Goal: Task Accomplishment & Management: Manage account settings

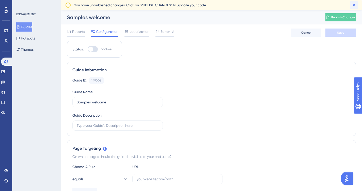
click at [353, 3] on icon at bounding box center [353, 5] width 5 height 5
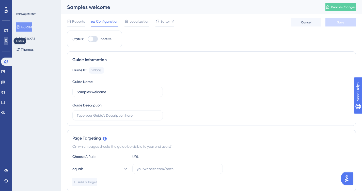
click at [6, 41] on icon at bounding box center [6, 41] width 4 height 4
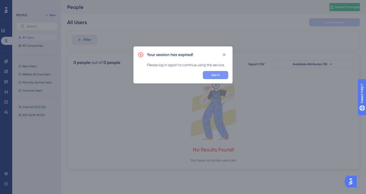
click at [217, 73] on span "Got it" at bounding box center [215, 75] width 8 height 4
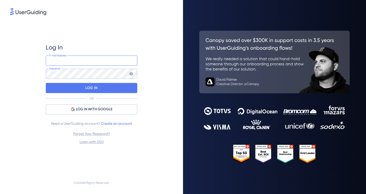
click at [68, 59] on input "email" at bounding box center [91, 61] width 91 height 10
type input "[PERSON_NAME][EMAIL_ADDRESS][PERSON_NAME][DOMAIN_NAME]"
click at [131, 74] on icon at bounding box center [131, 73] width 4 height 3
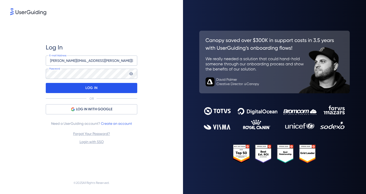
click at [99, 87] on div "LOG IN" at bounding box center [91, 88] width 91 height 10
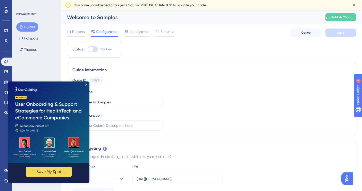
click at [187, 106] on div "Guide ID: 149874 Copy Guide Name Welcome to Samples Guide Description" at bounding box center [211, 103] width 278 height 53
click at [85, 83] on img at bounding box center [48, 121] width 81 height 81
click at [86, 83] on icon "Close Preview" at bounding box center [86, 84] width 2 height 2
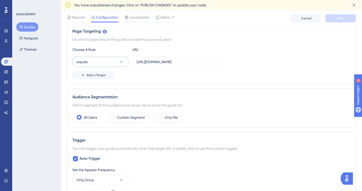
scroll to position [127, 0]
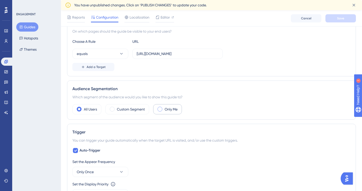
click at [161, 110] on span at bounding box center [160, 108] width 5 height 5
click at [164, 107] on input "radio" at bounding box center [164, 107] width 0 height 0
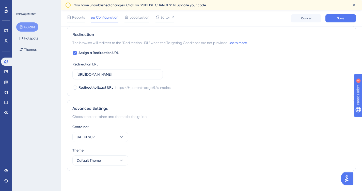
scroll to position [372, 0]
click at [5, 71] on icon at bounding box center [6, 72] width 4 height 4
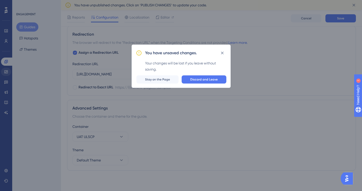
scroll to position [368, 0]
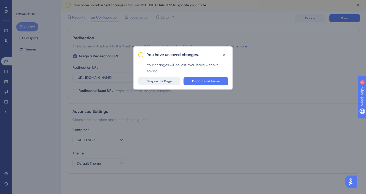
click at [163, 81] on span "Stay on the Page" at bounding box center [159, 81] width 25 height 4
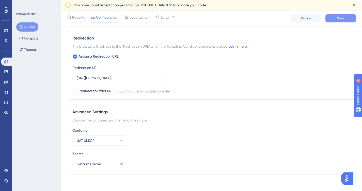
click at [334, 16] on button "Save" at bounding box center [341, 18] width 30 height 8
click at [6, 72] on icon at bounding box center [5, 71] width 3 height 3
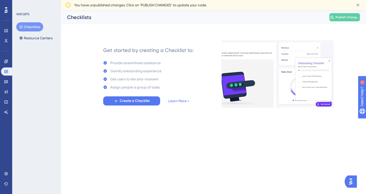
click at [246, 83] on img at bounding box center [277, 74] width 112 height 68
click at [245, 83] on img at bounding box center [277, 74] width 112 height 68
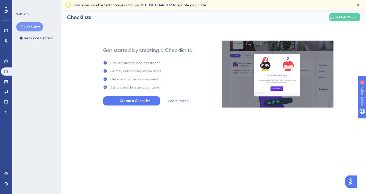
click at [285, 83] on img at bounding box center [277, 74] width 112 height 68
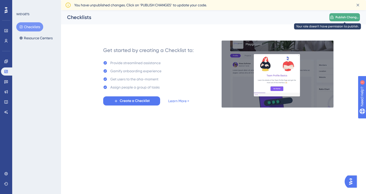
click at [337, 16] on span "Publish Changes" at bounding box center [347, 17] width 24 height 4
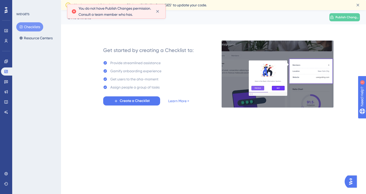
click at [163, 15] on div "You do not have Publish Changes permission. Consult a team member who has." at bounding box center [116, 11] width 99 height 15
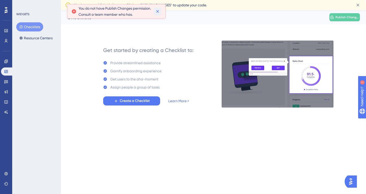
click at [160, 14] on icon at bounding box center [157, 11] width 5 height 5
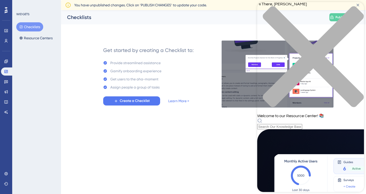
click at [355, 7] on div "close resource center" at bounding box center [310, 59] width 107 height 107
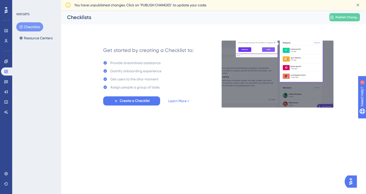
click at [318, 93] on img at bounding box center [277, 74] width 112 height 68
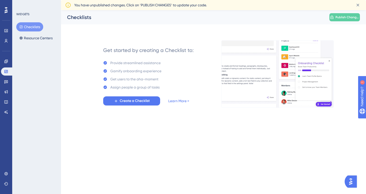
click at [324, 103] on img at bounding box center [277, 74] width 112 height 68
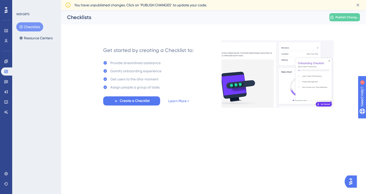
click at [351, 183] on img "Open AI Assistant Launcher" at bounding box center [350, 181] width 9 height 9
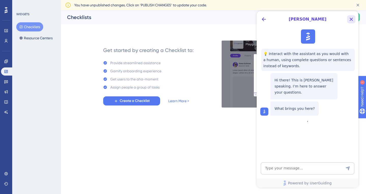
click at [351, 20] on icon "Close Button" at bounding box center [351, 19] width 3 height 3
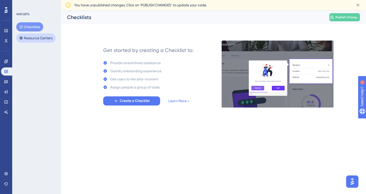
click at [41, 36] on button "Resource Centers" at bounding box center [35, 38] width 39 height 9
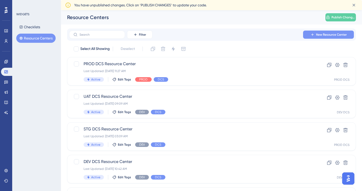
click at [322, 34] on span "New Resource Center" at bounding box center [331, 35] width 31 height 4
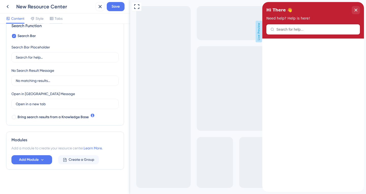
scroll to position [83, 0]
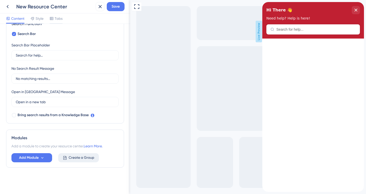
click at [77, 157] on span "Create a Group" at bounding box center [82, 158] width 26 height 6
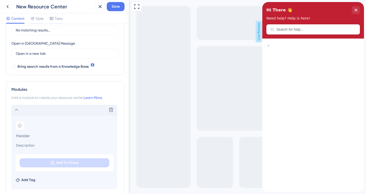
scroll to position [159, 0]
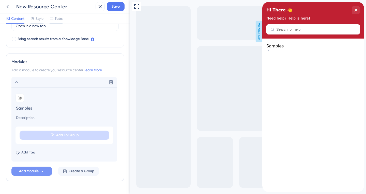
type input "Samples"
click at [34, 170] on span "Add Module" at bounding box center [29, 171] width 20 height 6
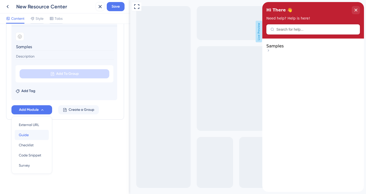
click at [27, 134] on span "Guide" at bounding box center [24, 135] width 10 height 6
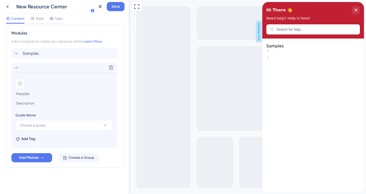
scroll to position [188, 0]
click at [105, 126] on icon at bounding box center [105, 126] width 3 height 2
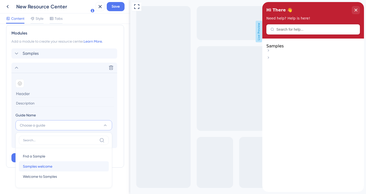
click at [47, 167] on span "Samples welcome" at bounding box center [37, 167] width 29 height 6
type input "Samples welcome"
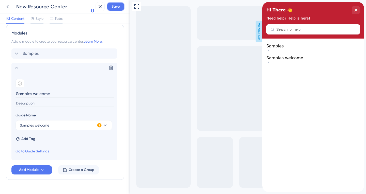
click at [115, 6] on span "Save" at bounding box center [116, 7] width 8 height 6
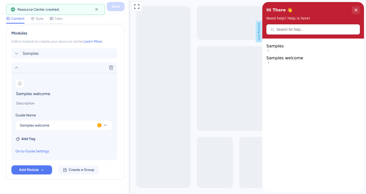
click at [348, 49] on div "Samples" at bounding box center [313, 49] width 94 height 10
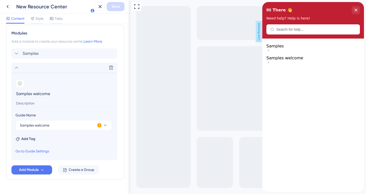
click at [295, 60] on span "Samples welcome" at bounding box center [284, 58] width 37 height 5
click at [17, 54] on icon at bounding box center [16, 54] width 6 height 6
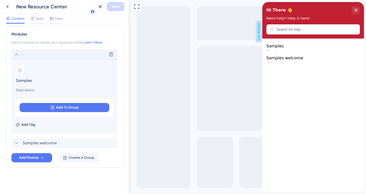
scroll to position [187, 0]
click at [18, 54] on icon at bounding box center [16, 55] width 6 height 6
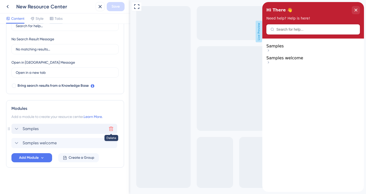
click at [112, 129] on icon at bounding box center [111, 129] width 4 height 4
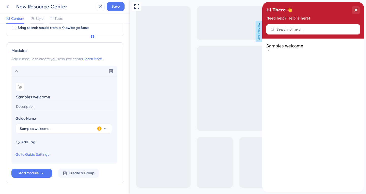
scroll to position [186, 0]
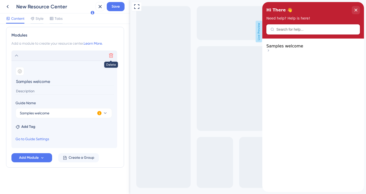
click at [112, 54] on icon at bounding box center [111, 56] width 4 height 4
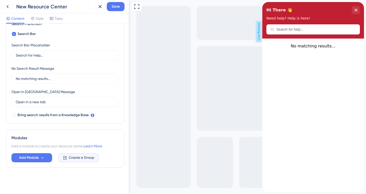
click at [76, 157] on span "Create a Group" at bounding box center [82, 158] width 26 height 6
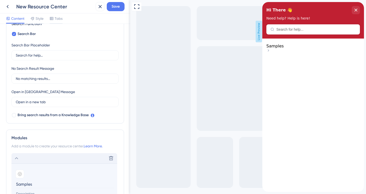
type input "Samples"
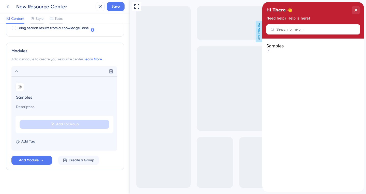
scroll to position [147, 0]
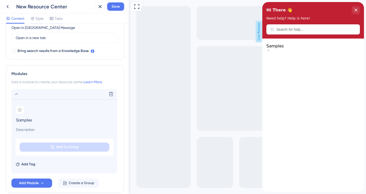
click at [118, 5] on span "Save" at bounding box center [116, 7] width 8 height 6
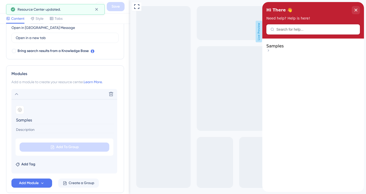
scroll to position [0, 0]
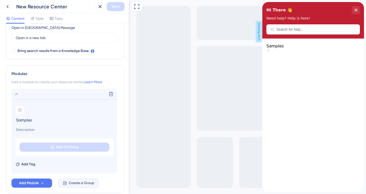
click at [73, 181] on span "Create a Group" at bounding box center [82, 183] width 26 height 6
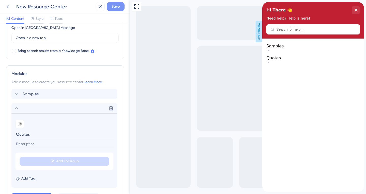
type input "Quotes"
click at [117, 6] on span "Save" at bounding box center [116, 7] width 8 height 6
click at [48, 94] on div "Samples Delete" at bounding box center [64, 94] width 106 height 10
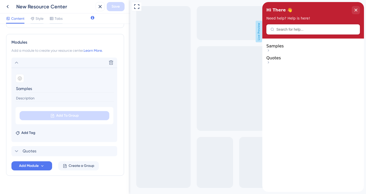
scroll to position [187, 0]
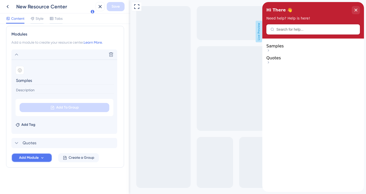
click at [36, 157] on span "Add Module" at bounding box center [29, 158] width 20 height 6
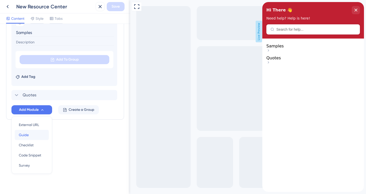
click at [27, 134] on span "Guide" at bounding box center [24, 135] width 10 height 6
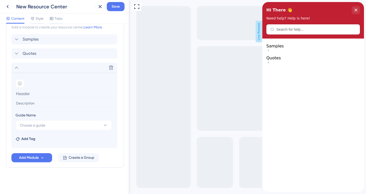
scroll to position [202, 0]
click at [104, 127] on icon at bounding box center [105, 125] width 5 height 5
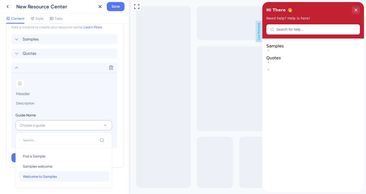
click at [36, 177] on span "Welcome to Samples" at bounding box center [40, 177] width 34 height 6
type input "Welcome to Samples"
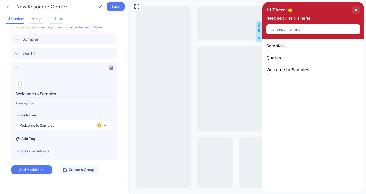
click at [83, 94] on input "Welcome to Samples" at bounding box center [65, 94] width 99 height 8
click at [17, 67] on icon at bounding box center [16, 68] width 6 height 6
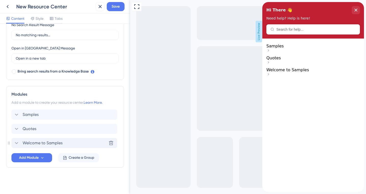
scroll to position [127, 0]
click at [112, 142] on icon at bounding box center [111, 143] width 4 height 4
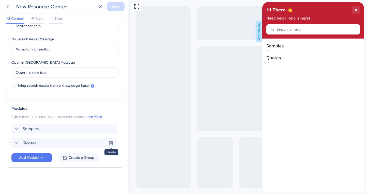
scroll to position [113, 0]
click at [82, 127] on div "Samples Delete" at bounding box center [64, 129] width 106 height 10
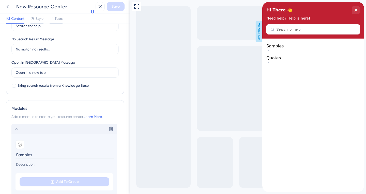
scroll to position [187, 0]
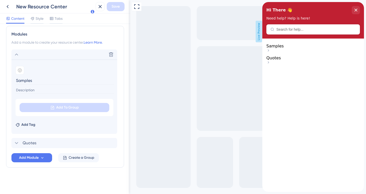
click at [284, 49] on span "Samples" at bounding box center [274, 46] width 17 height 5
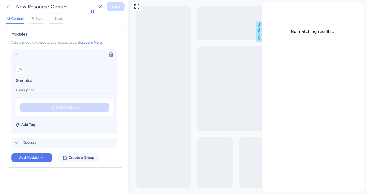
click at [39, 82] on input "Samples" at bounding box center [65, 81] width 99 height 8
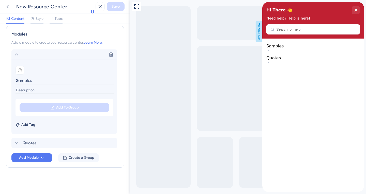
click at [40, 90] on input at bounding box center [65, 90] width 99 height 7
click at [32, 125] on span "Add Tag" at bounding box center [28, 125] width 14 height 6
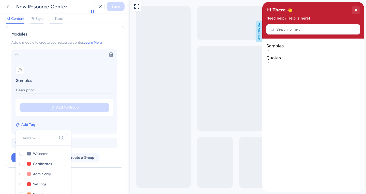
scroll to position [231, 0]
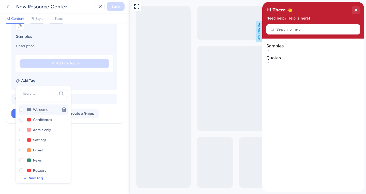
click at [40, 111] on input "Welcome" at bounding box center [43, 110] width 20 height 6
click at [29, 111] on button at bounding box center [29, 110] width 4 height 4
click at [22, 111] on div at bounding box center [21, 110] width 4 height 4
checkbox input "true"
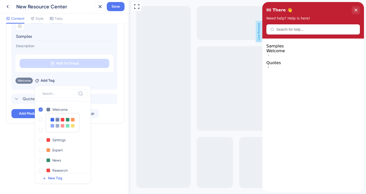
click at [112, 147] on div "Resource Center Header Title Hi There 👋 17 Hi There 👋 Subtitle Need help? Help …" at bounding box center [65, 109] width 130 height 171
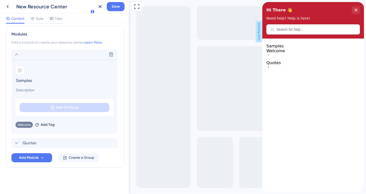
click at [27, 81] on input "Samples" at bounding box center [65, 81] width 99 height 8
click at [56, 54] on div "Delete" at bounding box center [64, 55] width 106 height 10
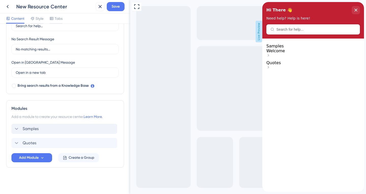
scroll to position [113, 0]
click at [16, 126] on div "Samples Delete" at bounding box center [64, 129] width 106 height 10
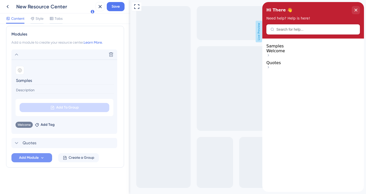
click at [35, 158] on span "Add Module" at bounding box center [29, 158] width 20 height 6
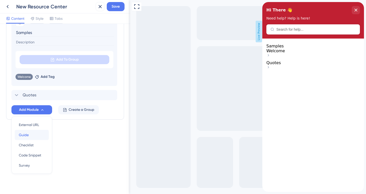
click at [27, 137] on span "Guide" at bounding box center [24, 135] width 10 height 6
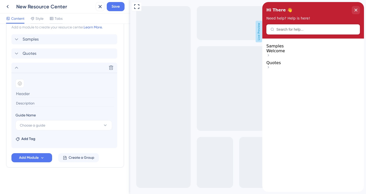
scroll to position [202, 0]
click at [105, 126] on icon at bounding box center [105, 125] width 5 height 5
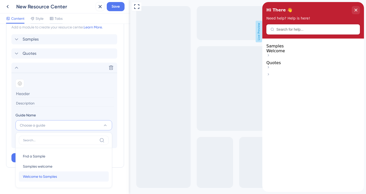
click at [39, 177] on span "Welcome to Samples" at bounding box center [40, 177] width 34 height 6
type input "Welcome to Samples"
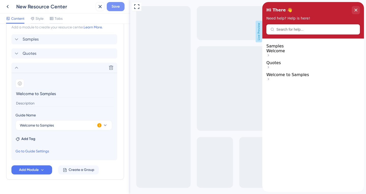
click at [114, 5] on span "Save" at bounding box center [116, 7] width 8 height 6
click at [60, 41] on div "Samples Delete" at bounding box center [64, 39] width 106 height 10
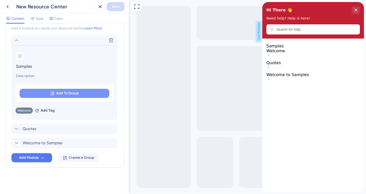
click at [64, 92] on span "Add To Group" at bounding box center [67, 93] width 23 height 6
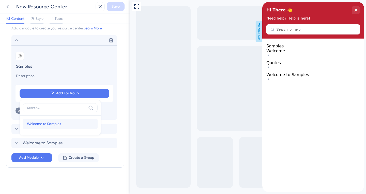
click at [51, 124] on span "Welcome to Samples" at bounding box center [44, 124] width 34 height 6
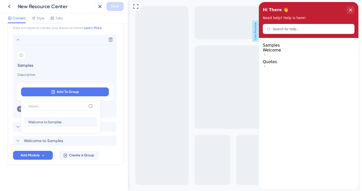
scroll to position [200, 0]
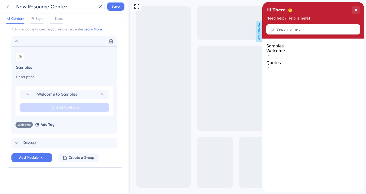
click at [116, 6] on span "Save" at bounding box center [116, 7] width 8 height 6
click at [30, 124] on icon at bounding box center [30, 124] width 3 height 3
click at [284, 49] on span "Samples" at bounding box center [274, 46] width 17 height 5
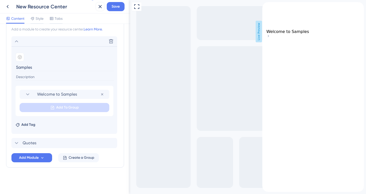
click at [266, 6] on icon "back to header" at bounding box center [264, 4] width 4 height 4
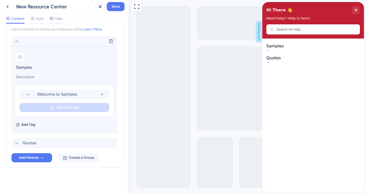
click at [282, 49] on span "Samples" at bounding box center [274, 46] width 17 height 5
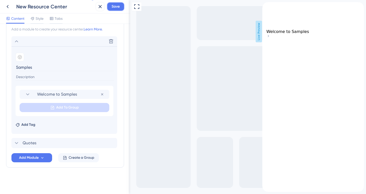
click at [114, 5] on span "Save" at bounding box center [116, 7] width 8 height 6
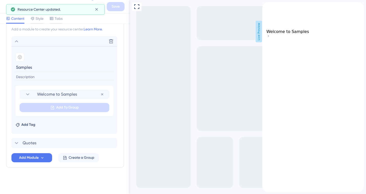
click at [268, 10] on icon "close resource center" at bounding box center [266, 11] width 3 height 3
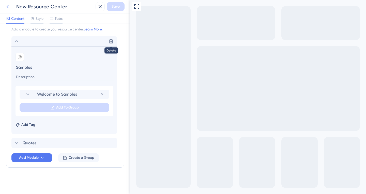
click at [7, 6] on icon at bounding box center [8, 7] width 6 height 6
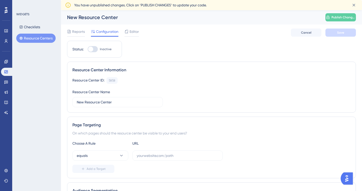
scroll to position [25, 0]
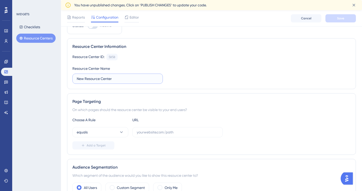
drag, startPoint x: 115, startPoint y: 78, endPoint x: 66, endPoint y: 76, distance: 48.6
click at [66, 76] on div "Performance Users Engagement Widgets Feedback Product Updates Knowledge Base AI…" at bounding box center [211, 144] width 301 height 318
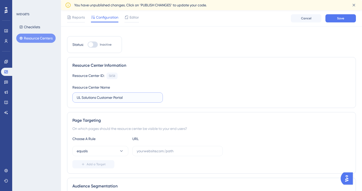
scroll to position [0, 0]
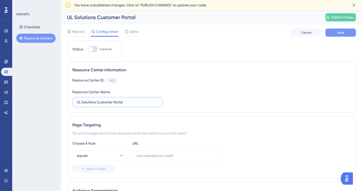
type input "UL Solutions Customer Portal"
click at [339, 32] on span "Save" at bounding box center [340, 32] width 7 height 4
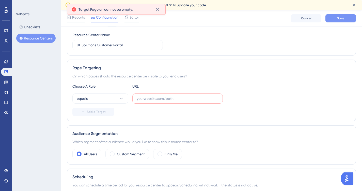
scroll to position [60, 0]
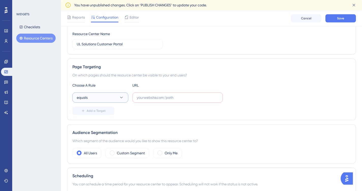
click at [122, 97] on icon at bounding box center [121, 98] width 3 height 2
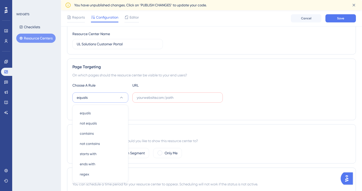
scroll to position [108, 0]
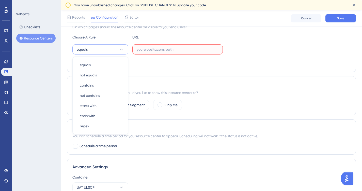
click at [148, 49] on input "text" at bounding box center [178, 50] width 82 height 6
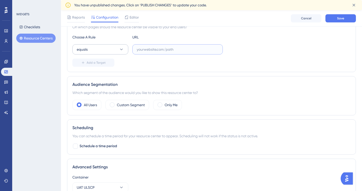
drag, startPoint x: 180, startPoint y: 50, endPoint x: 117, endPoint y: 47, distance: 63.8
click at [117, 47] on div "equals" at bounding box center [147, 49] width 150 height 10
paste input "[URL][DOMAIN_NAME]"
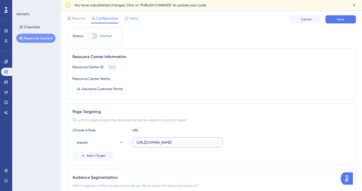
scroll to position [0, 0]
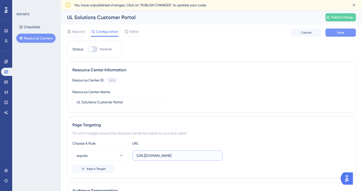
type input "[URL][DOMAIN_NAME]"
click at [344, 32] on span "Save" at bounding box center [340, 32] width 7 height 4
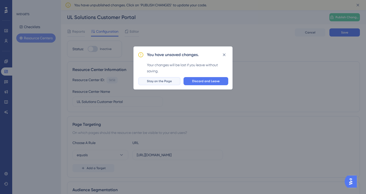
click at [161, 82] on span "Stay on the Page" at bounding box center [159, 81] width 25 height 4
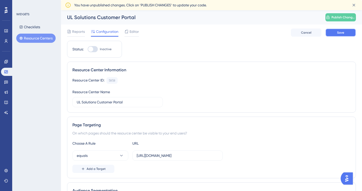
click at [341, 32] on span "Save" at bounding box center [340, 32] width 7 height 4
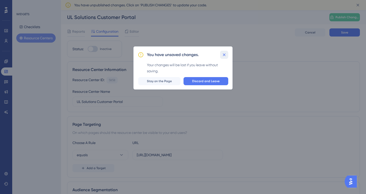
click at [224, 54] on icon at bounding box center [224, 54] width 3 height 3
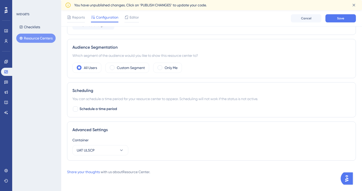
scroll to position [145, 0]
click at [162, 68] on span at bounding box center [160, 67] width 5 height 5
click at [164, 66] on input "radio" at bounding box center [164, 66] width 0 height 0
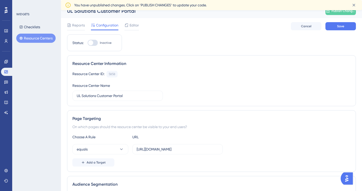
scroll to position [0, 0]
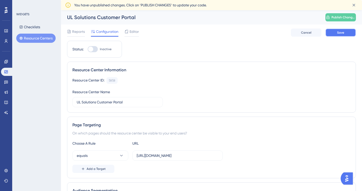
click at [341, 32] on span "Save" at bounding box center [340, 32] width 7 height 4
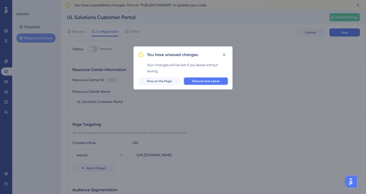
click at [199, 81] on span "Discard and Leave" at bounding box center [205, 81] width 27 height 4
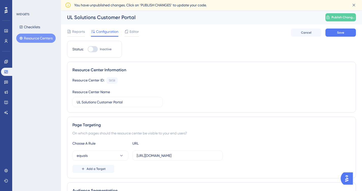
scroll to position [25, 0]
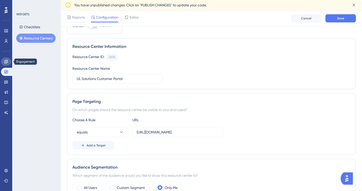
click at [5, 60] on icon at bounding box center [5, 61] width 3 height 3
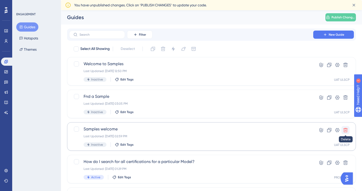
click at [347, 130] on icon at bounding box center [345, 129] width 5 height 5
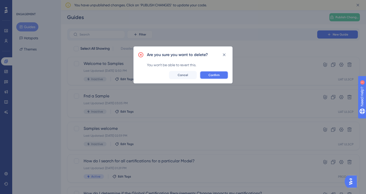
click at [211, 72] on button "Confirm" at bounding box center [214, 75] width 28 height 8
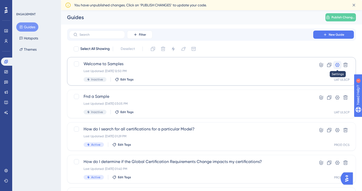
click at [338, 63] on icon at bounding box center [337, 64] width 5 height 5
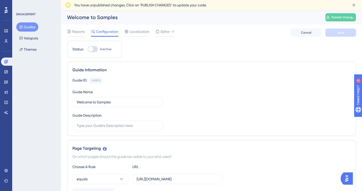
click at [29, 27] on button "Guides" at bounding box center [27, 26] width 22 height 9
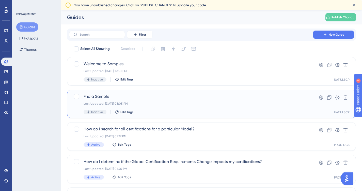
click at [102, 97] on span "Fnd a Sample" at bounding box center [191, 96] width 215 height 6
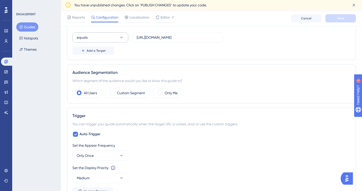
scroll to position [152, 0]
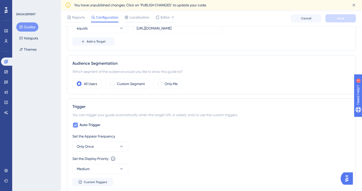
click at [77, 124] on icon at bounding box center [75, 125] width 3 height 2
checkbox input "false"
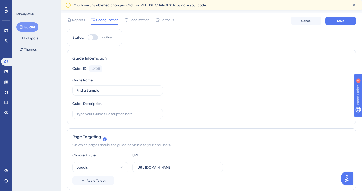
scroll to position [0, 0]
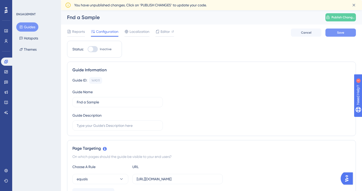
click at [337, 32] on button "Save" at bounding box center [341, 32] width 30 height 8
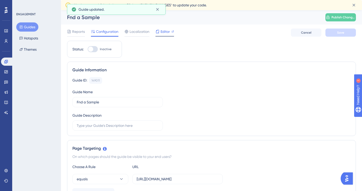
click at [164, 30] on span "Editor" at bounding box center [165, 31] width 9 height 6
